Goal: Transaction & Acquisition: Purchase product/service

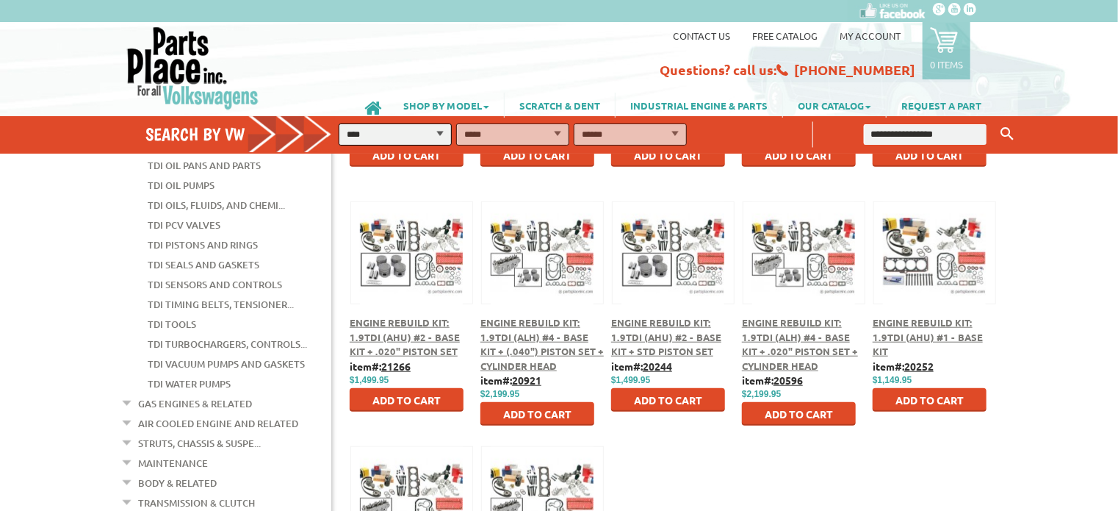
scroll to position [514, 0]
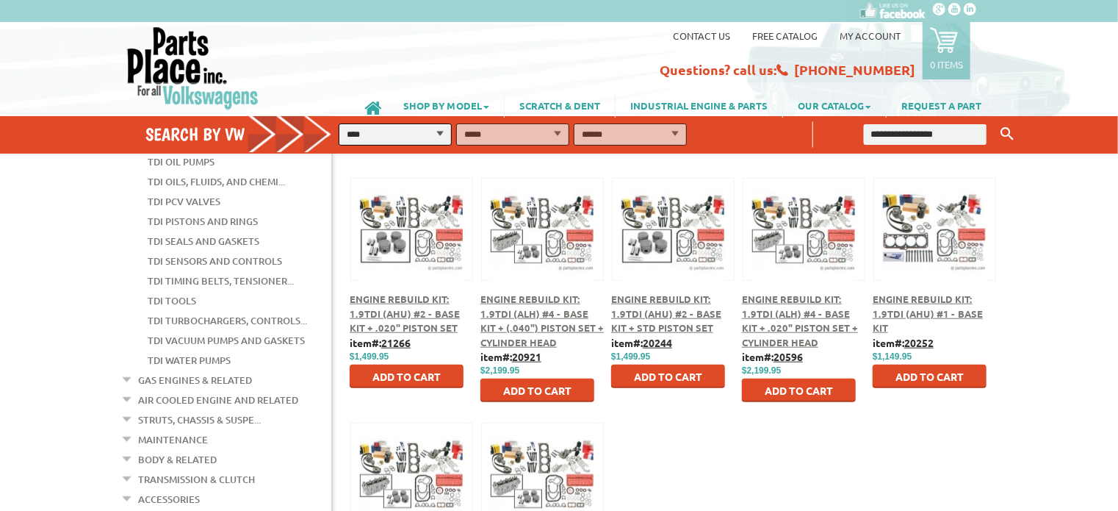
click at [126, 409] on em at bounding box center [128, 416] width 14 height 15
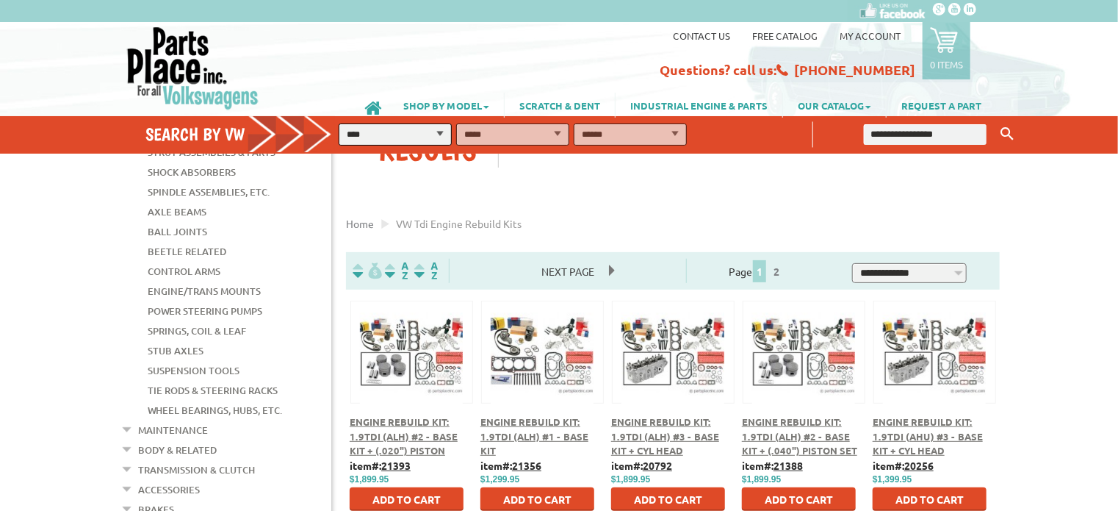
scroll to position [220, 0]
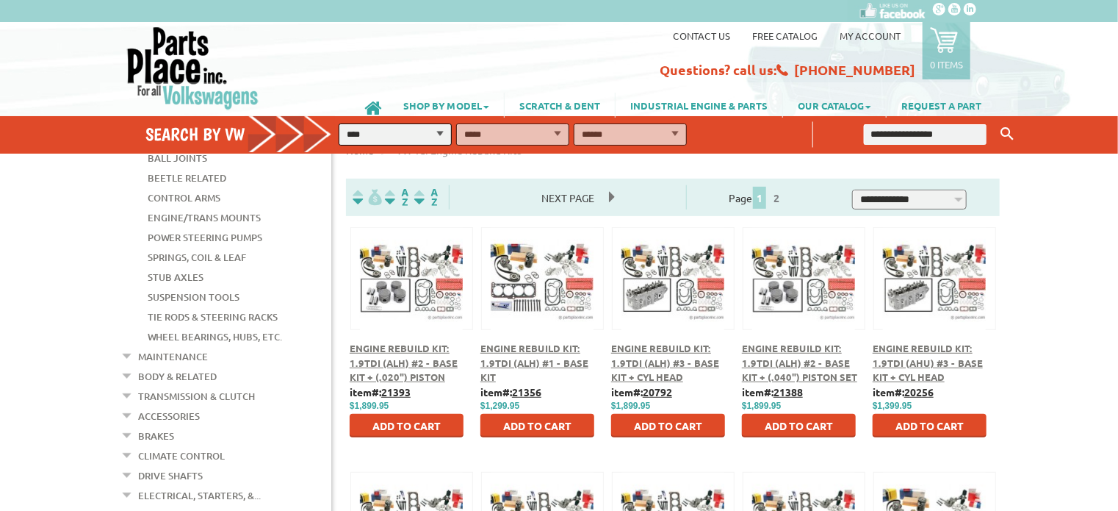
click at [153, 347] on link "Maintenance" at bounding box center [173, 356] width 70 height 19
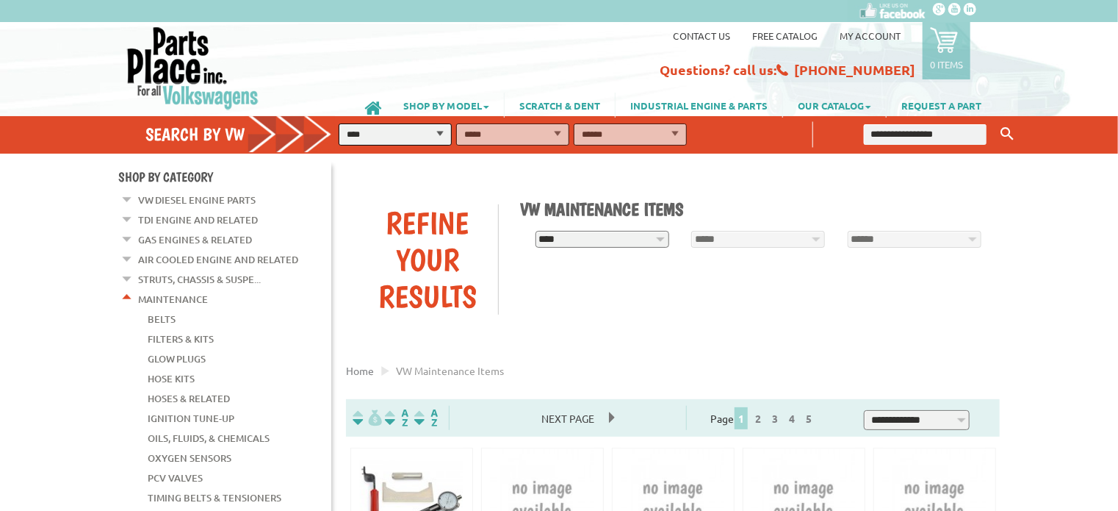
scroll to position [73, 0]
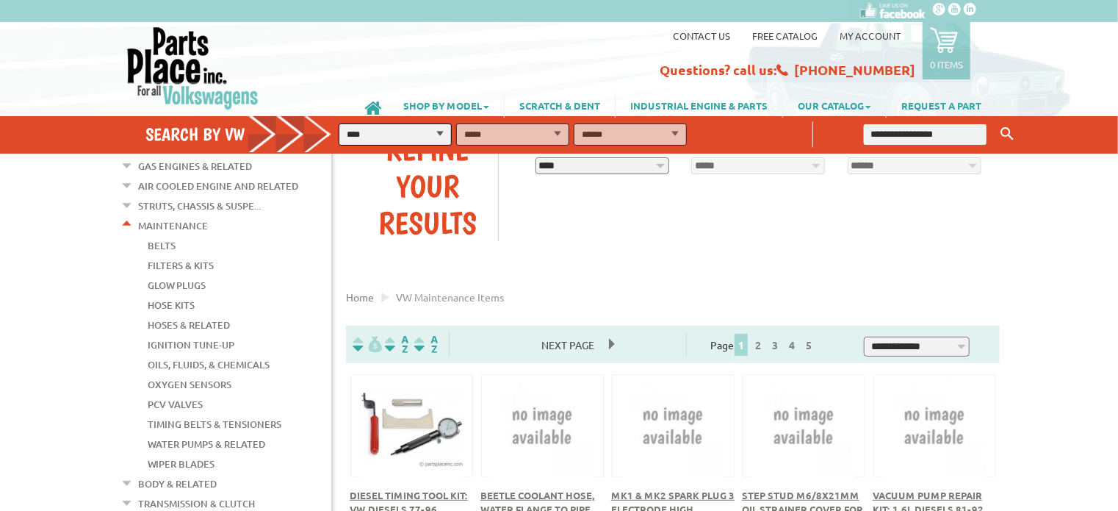
click at [188, 355] on link "Oils, Fluids, & Chemicals" at bounding box center [209, 364] width 122 height 19
